Goal: Navigation & Orientation: Go to known website

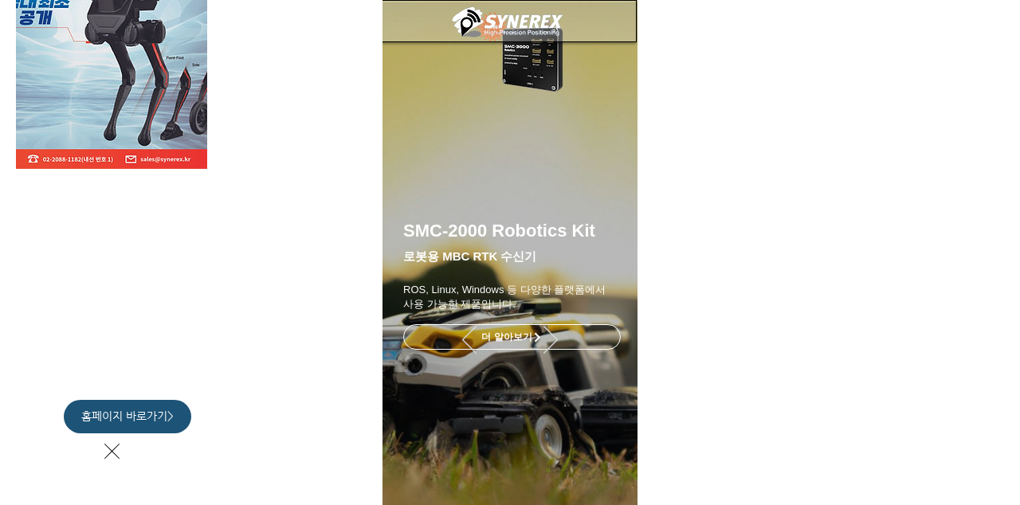
scroll to position [157, 0]
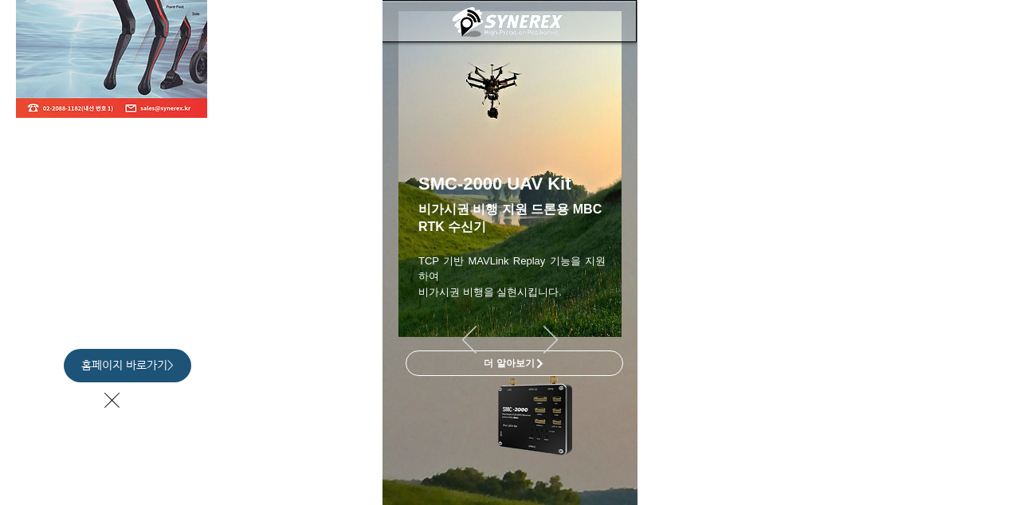
click at [158, 365] on span "홈페이지 바로가기>" at bounding box center [127, 366] width 92 height 16
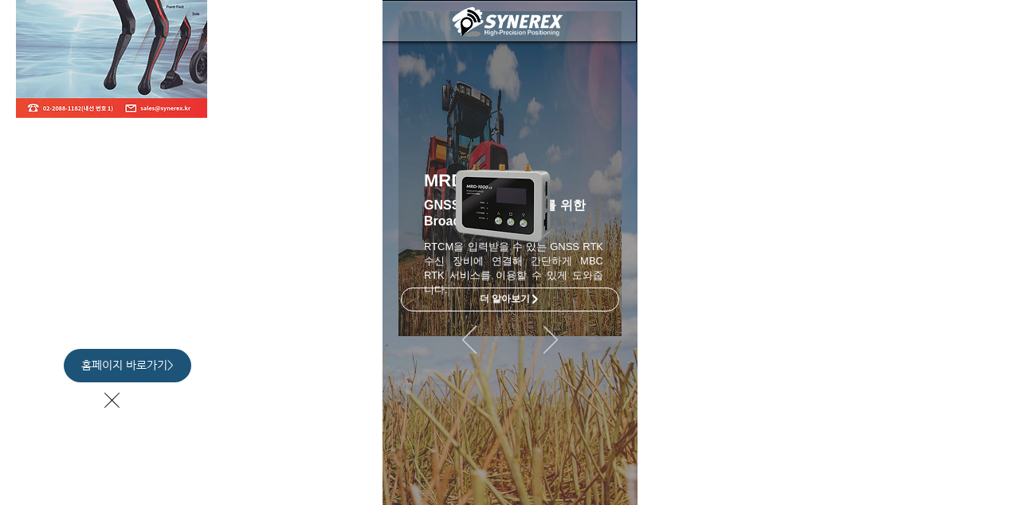
click at [549, 346] on div "LimX Dinamics" at bounding box center [510, 252] width 1020 height 505
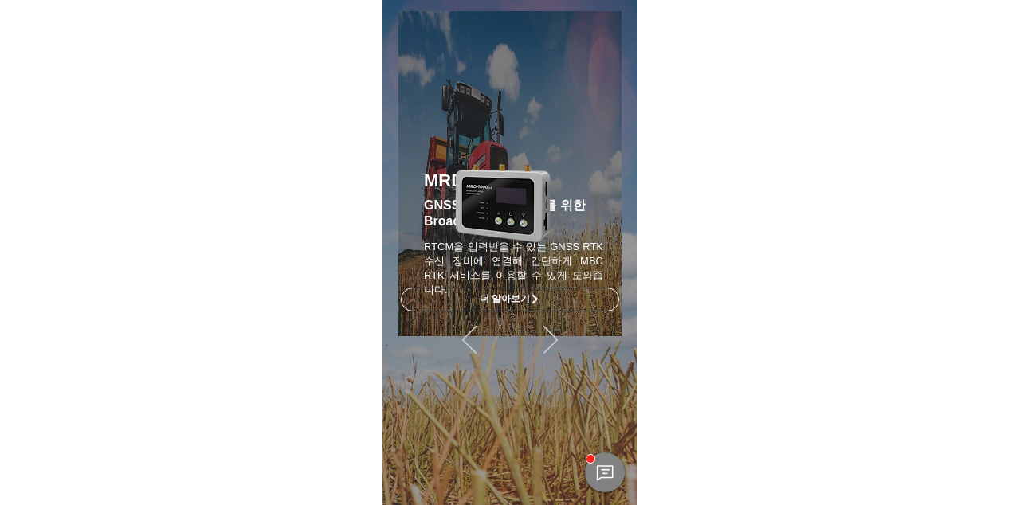
click at [560, 332] on img "슬라이드쇼" at bounding box center [509, 173] width 223 height 325
click at [562, 332] on img "슬라이드쇼" at bounding box center [509, 173] width 223 height 325
click at [561, 333] on img "슬라이드쇼" at bounding box center [509, 173] width 223 height 325
click at [562, 332] on img "슬라이드쇼" at bounding box center [509, 173] width 223 height 325
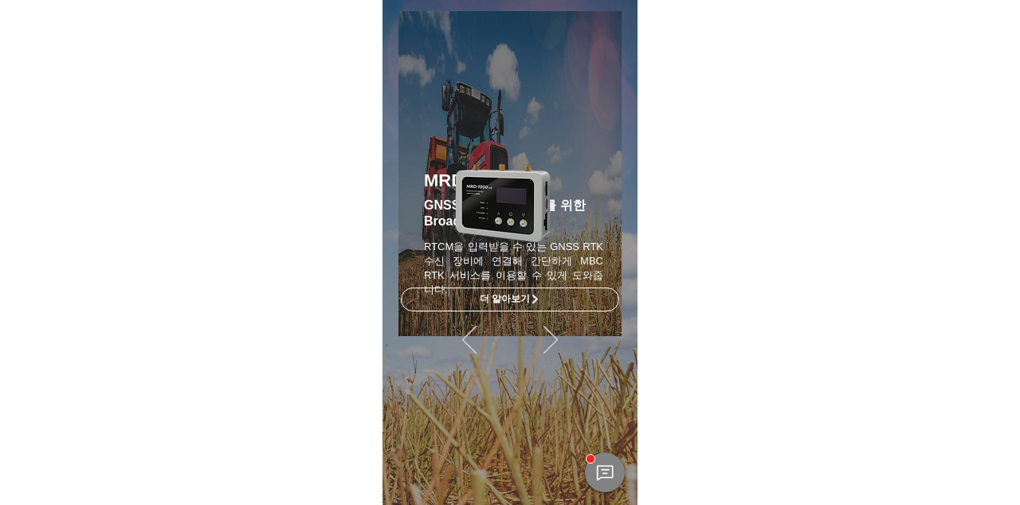
click at [562, 331] on img "슬라이드쇼" at bounding box center [509, 173] width 223 height 325
click at [561, 328] on img "슬라이드쇼" at bounding box center [509, 173] width 223 height 325
click at [558, 327] on img "슬라이드쇼" at bounding box center [509, 173] width 223 height 325
click at [561, 325] on img "슬라이드쇼" at bounding box center [509, 173] width 223 height 325
click at [480, 331] on img "슬라이드쇼" at bounding box center [509, 173] width 223 height 325
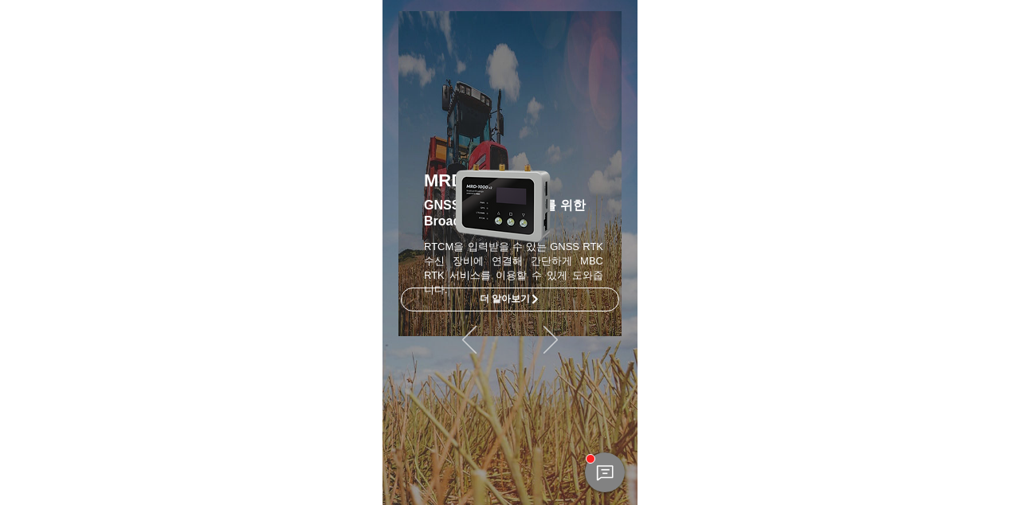
click at [478, 324] on img "슬라이드쇼" at bounding box center [509, 173] width 223 height 325
click at [473, 324] on img "슬라이드쇼" at bounding box center [509, 173] width 223 height 325
click at [476, 330] on img "슬라이드쇼" at bounding box center [509, 173] width 223 height 325
